Goal: Task Accomplishment & Management: Use online tool/utility

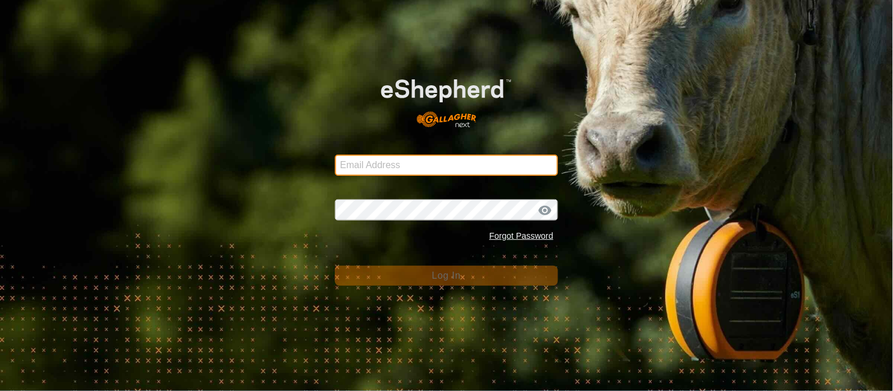
type input "brian-crews@hotmail.com"
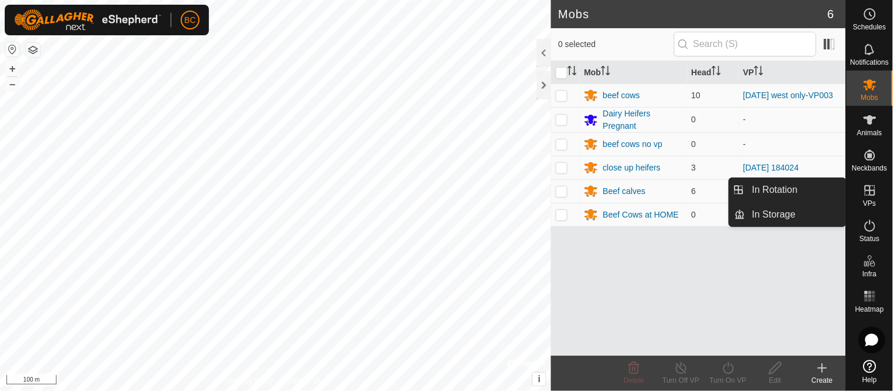
click at [861, 189] on es-virtualpaddocks-svg-icon at bounding box center [869, 190] width 21 height 19
click at [793, 193] on link "In Rotation" at bounding box center [795, 190] width 101 height 24
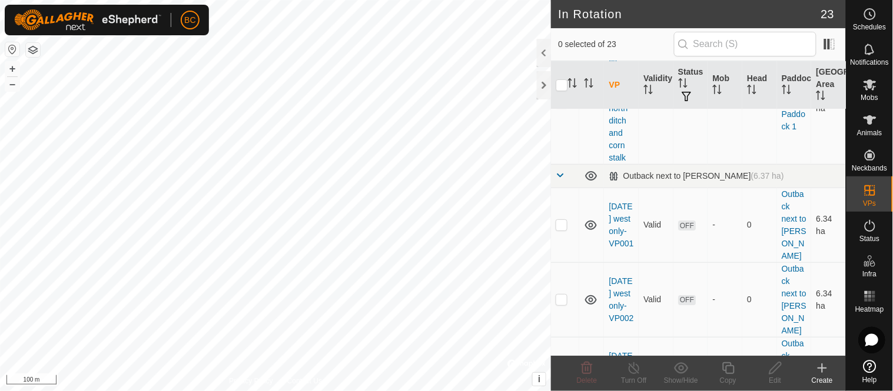
scroll to position [1284, 0]
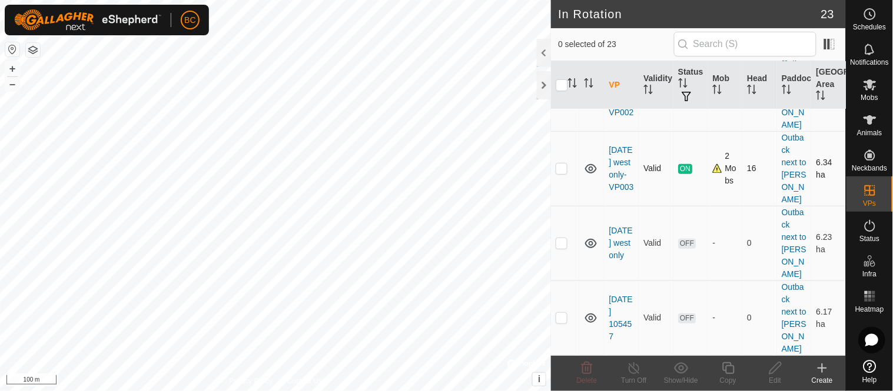
click at [565, 173] on p-checkbox at bounding box center [562, 168] width 12 height 9
checkbox input "true"
click at [732, 372] on icon at bounding box center [728, 368] width 15 height 14
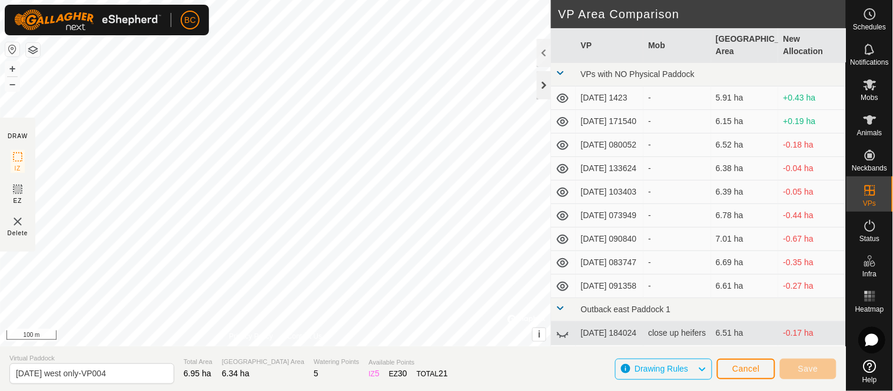
click at [540, 84] on div at bounding box center [544, 85] width 14 height 28
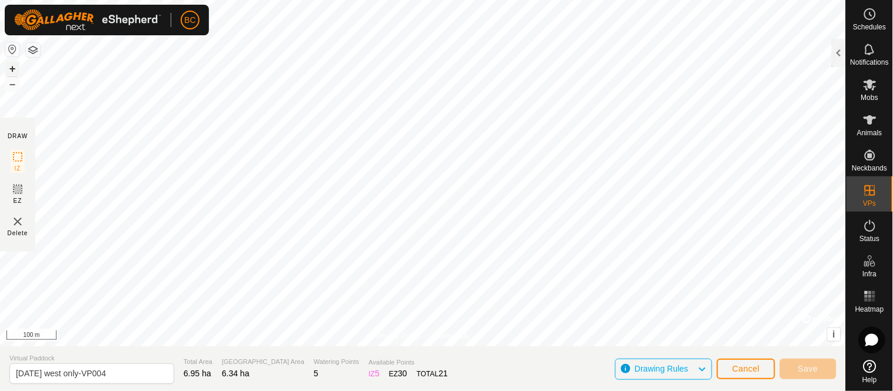
click at [14, 69] on button "+" at bounding box center [12, 69] width 14 height 14
click at [12, 66] on button "+" at bounding box center [12, 69] width 14 height 14
click at [9, 66] on button "+" at bounding box center [12, 69] width 14 height 14
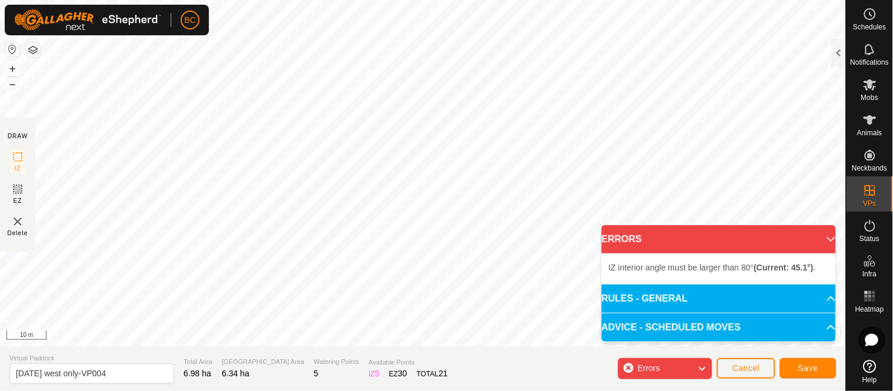
click at [557, 39] on div "IZ interior angle must be larger than 80° (Current: 45.1°) . + – ⇧ i © Mapbox ,…" at bounding box center [423, 173] width 846 height 347
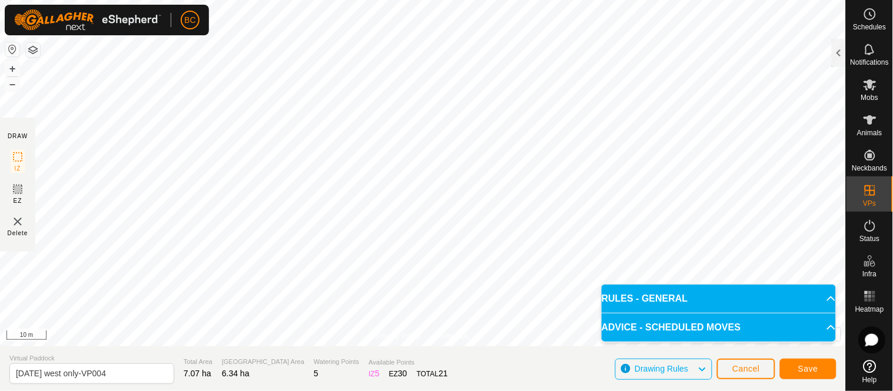
drag, startPoint x: 428, startPoint y: 271, endPoint x: 690, endPoint y: -16, distance: 389.1
click at [690, 0] on html "BC Schedules Notifications Mobs Animals Neckbands VPs Status Infra Heatmap Help…" at bounding box center [446, 195] width 893 height 391
click at [559, 350] on div "DRAW IZ EZ Delete Privacy Policy Contact Us IZ interior angle must be larger th…" at bounding box center [423, 195] width 846 height 391
click at [63, 373] on input "[DATE] west only-VP004" at bounding box center [91, 374] width 165 height 21
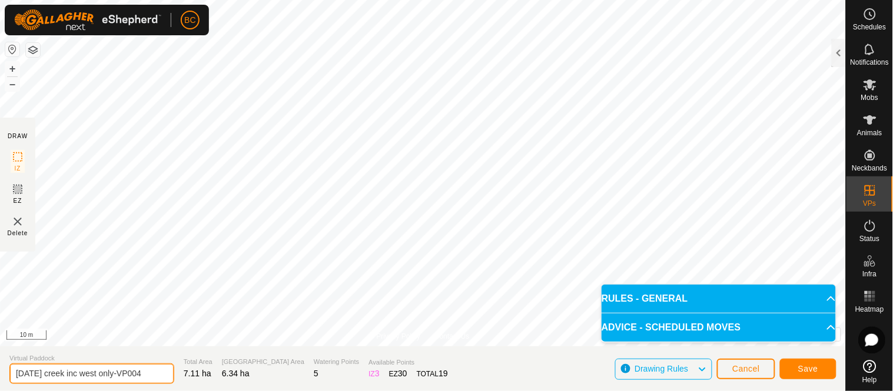
type input "[DATE] creek inc west only-VP004"
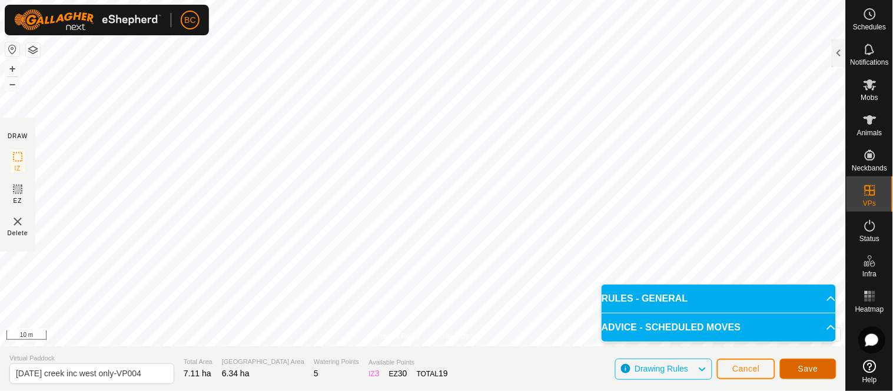
click at [808, 363] on button "Save" at bounding box center [808, 369] width 57 height 21
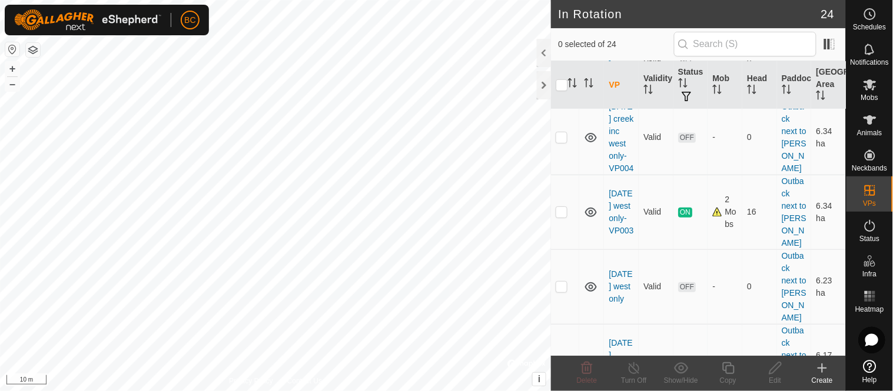
scroll to position [1270, 0]
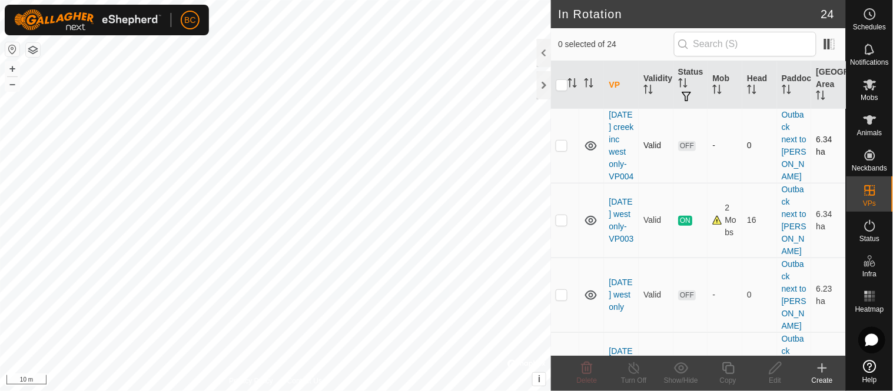
click at [558, 183] on td at bounding box center [565, 145] width 28 height 75
checkbox input "true"
click at [769, 367] on icon at bounding box center [775, 368] width 15 height 14
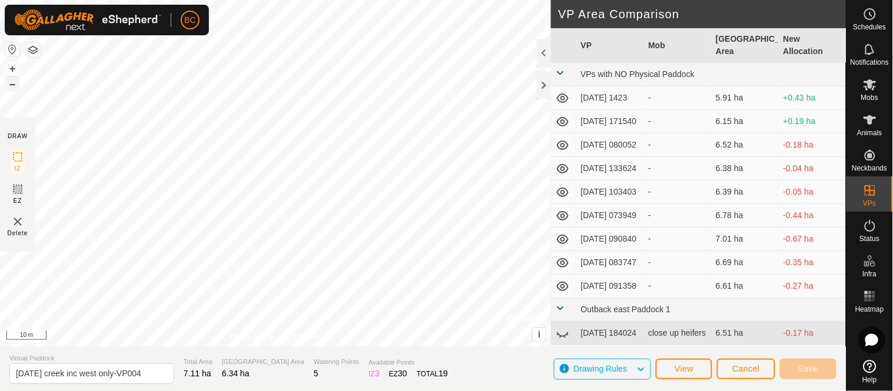
click at [6, 82] on button "–" at bounding box center [12, 84] width 14 height 14
click at [12, 68] on button "+" at bounding box center [12, 69] width 14 height 14
click at [821, 373] on button "Save" at bounding box center [808, 369] width 57 height 21
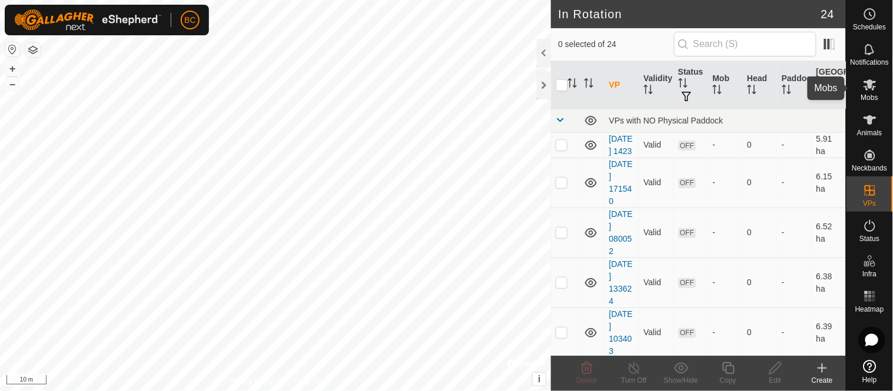
click at [875, 96] on span "Mobs" at bounding box center [869, 97] width 17 height 7
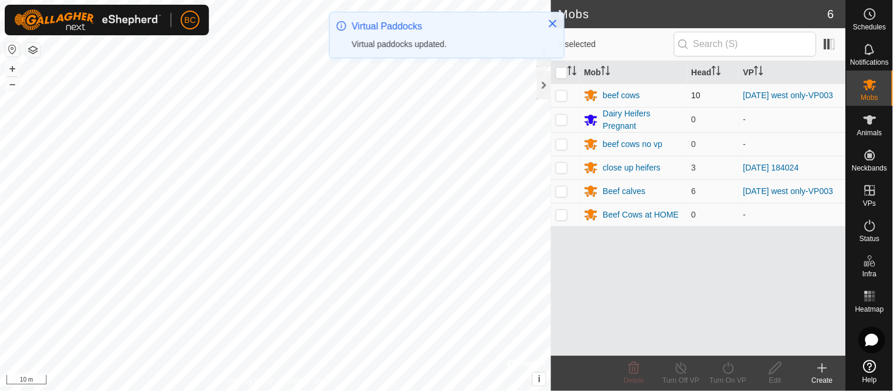
click at [560, 95] on p-checkbox at bounding box center [562, 95] width 12 height 9
checkbox input "true"
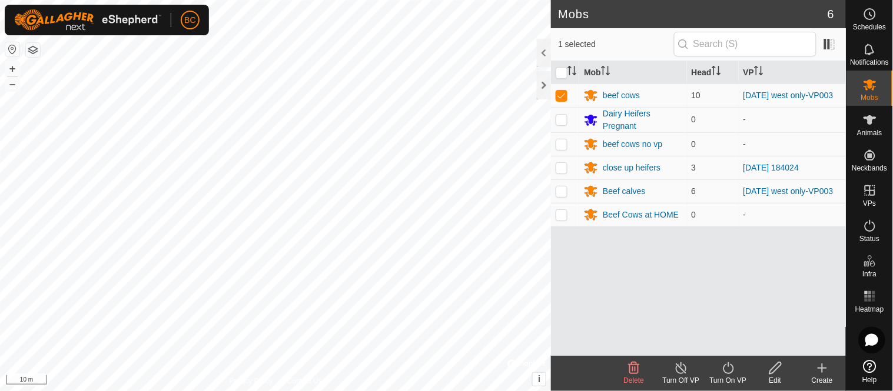
click at [727, 374] on icon at bounding box center [728, 369] width 11 height 12
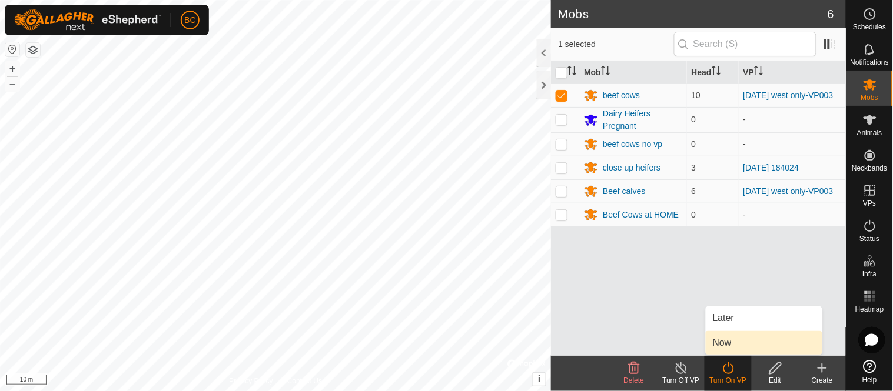
click at [717, 340] on link "Now" at bounding box center [764, 343] width 117 height 24
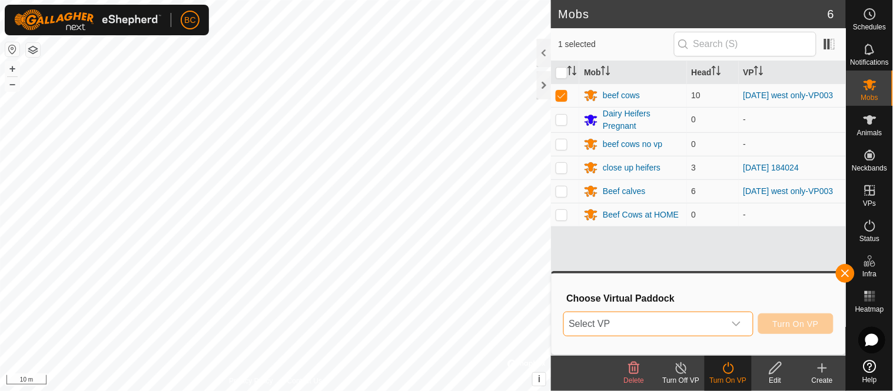
click at [718, 320] on span "Select VP" at bounding box center [644, 325] width 160 height 24
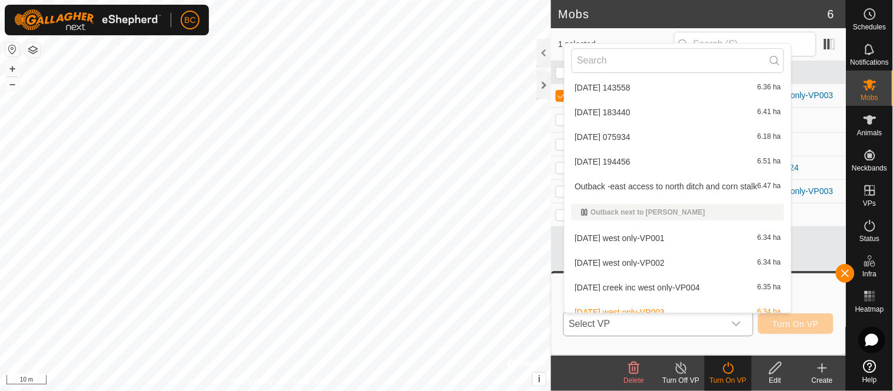
scroll to position [437, 0]
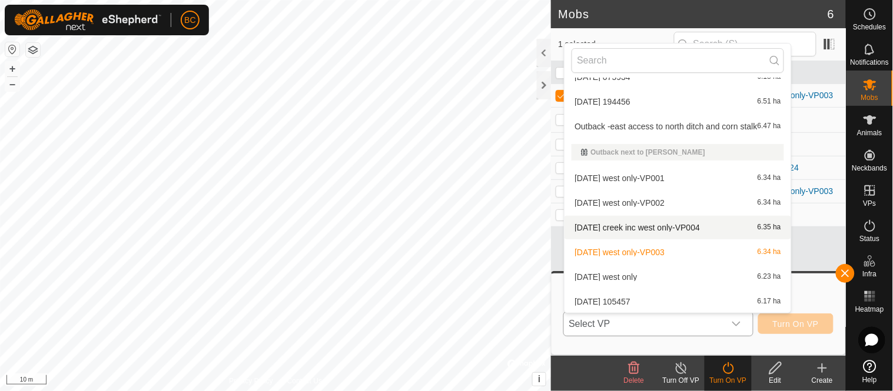
click at [639, 227] on li "[DATE] creek inc west only-VP004 6.35 ha" at bounding box center [677, 228] width 227 height 24
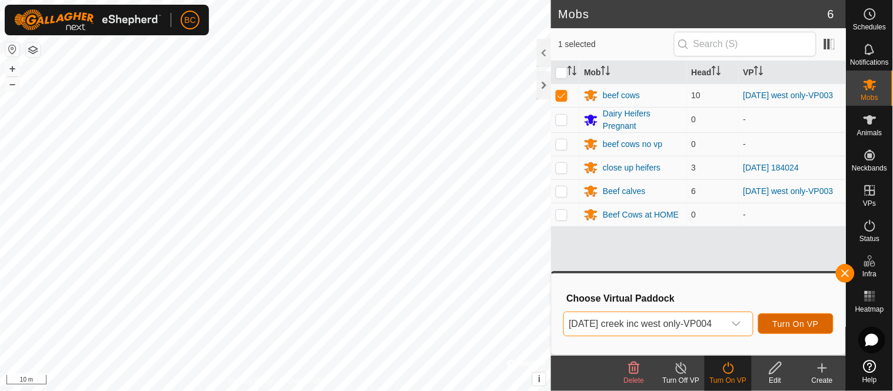
click at [802, 324] on span "Turn On VP" at bounding box center [796, 324] width 46 height 9
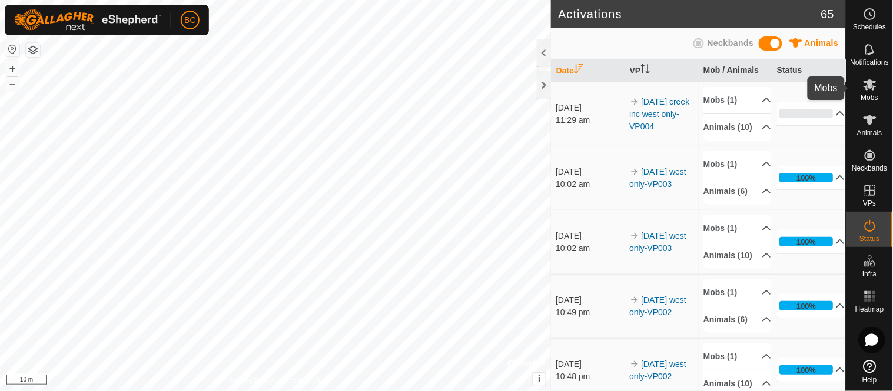
click at [865, 91] on icon at bounding box center [870, 85] width 14 height 14
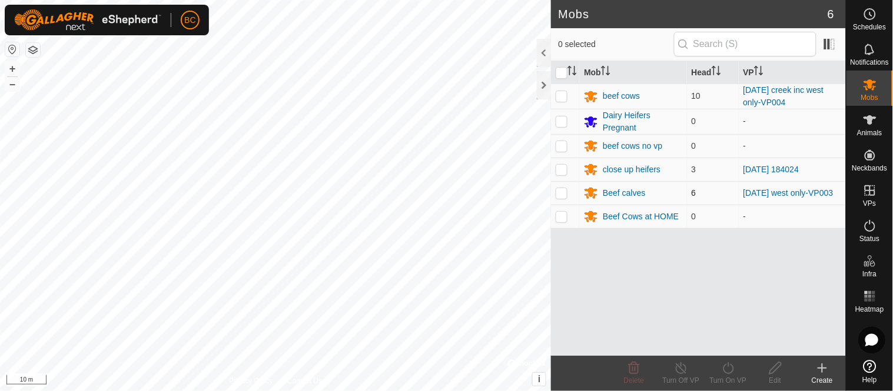
click at [559, 198] on p-tablecheckbox at bounding box center [562, 192] width 12 height 9
checkbox input "true"
click at [737, 374] on turn-on-svg-icon at bounding box center [728, 368] width 47 height 14
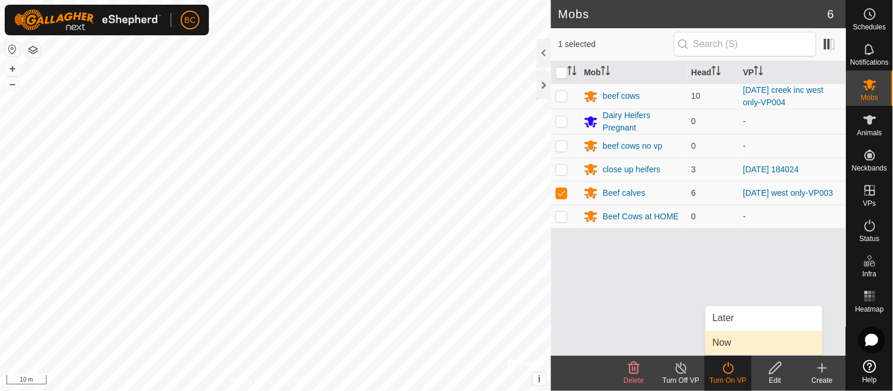
click at [730, 336] on link "Now" at bounding box center [764, 343] width 117 height 24
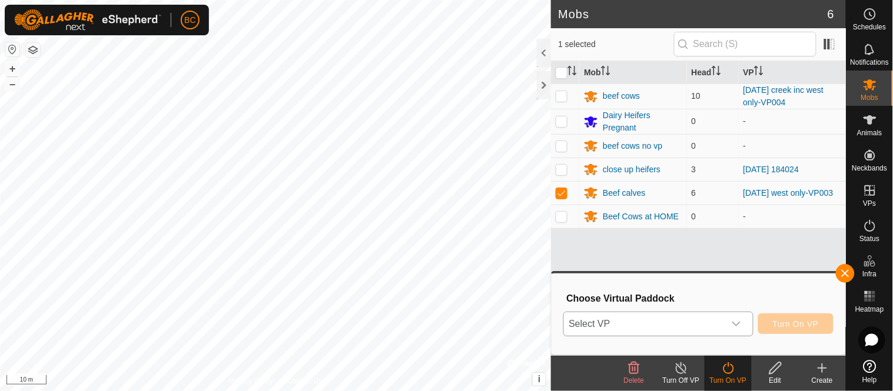
click at [730, 331] on div "dropdown trigger" at bounding box center [737, 325] width 24 height 24
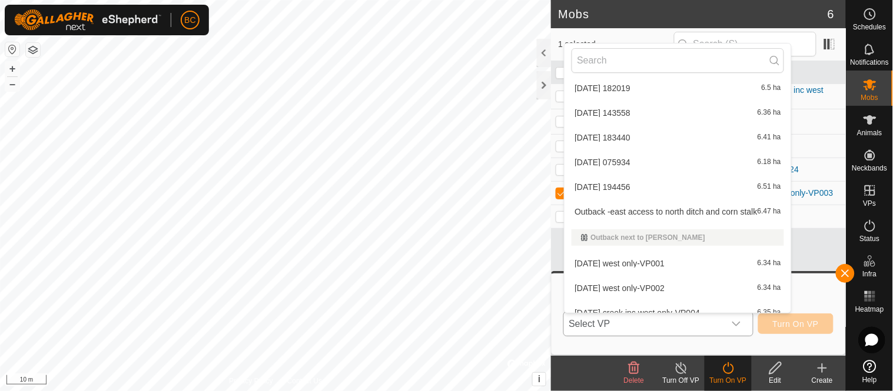
scroll to position [437, 0]
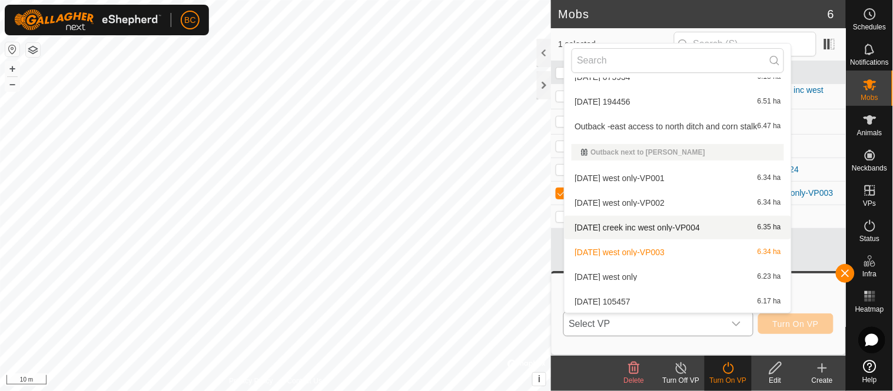
click at [640, 224] on li "[DATE] creek inc west only-VP004 6.35 ha" at bounding box center [677, 228] width 227 height 24
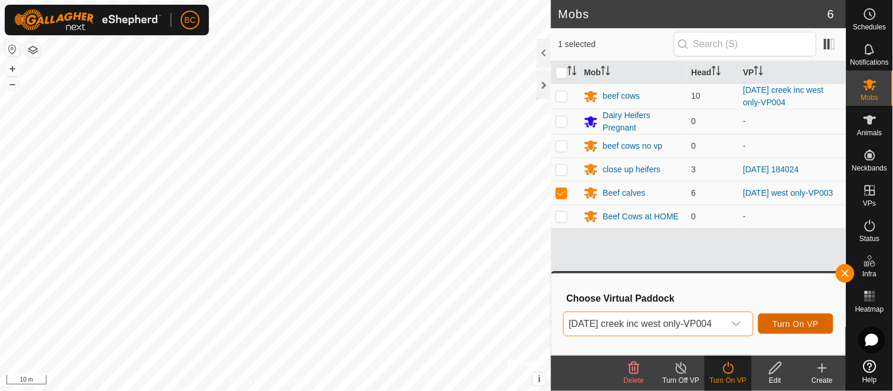
click at [802, 324] on span "Turn On VP" at bounding box center [796, 324] width 46 height 9
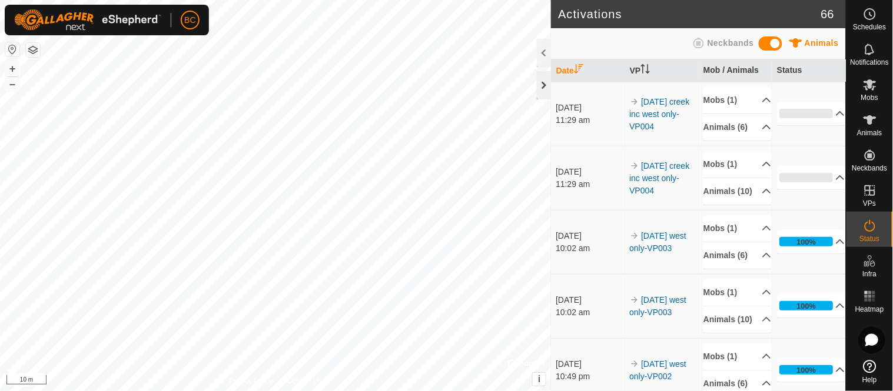
click at [537, 93] on div at bounding box center [544, 85] width 14 height 28
